Goal: Browse casually

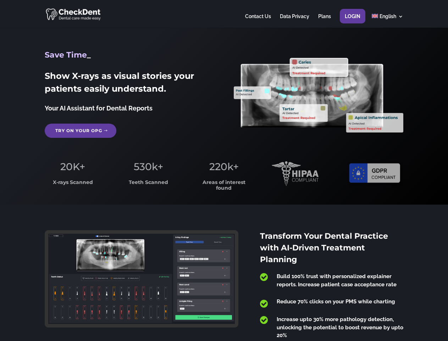
click at [224, 170] on span "220k+" at bounding box center [223, 166] width 29 height 12
click at [224, 14] on div at bounding box center [224, 14] width 359 height 28
click at [224, 170] on span "220k+" at bounding box center [223, 166] width 29 height 12
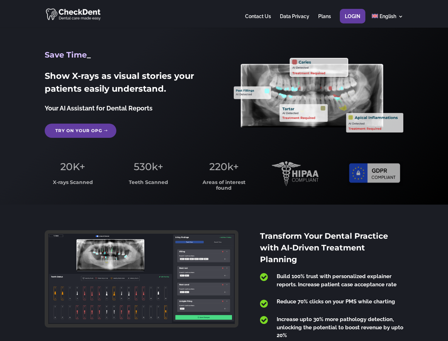
click at [224, 14] on div at bounding box center [224, 14] width 359 height 28
